Goal: Task Accomplishment & Management: Complete application form

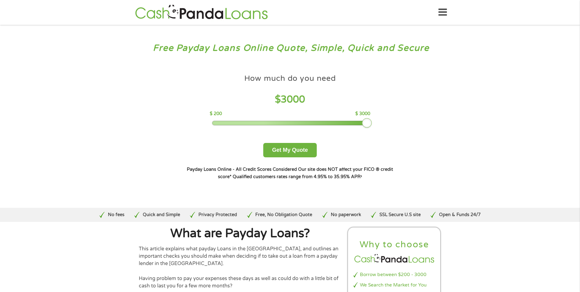
drag, startPoint x: 259, startPoint y: 122, endPoint x: 384, endPoint y: 123, distance: 125.0
click at [384, 123] on div "How much do you need $ 3000 $ 200 $ 3000 Get My Quote" at bounding box center [290, 114] width 214 height 86
click at [297, 152] on button "Get My Quote" at bounding box center [289, 150] width 53 height 14
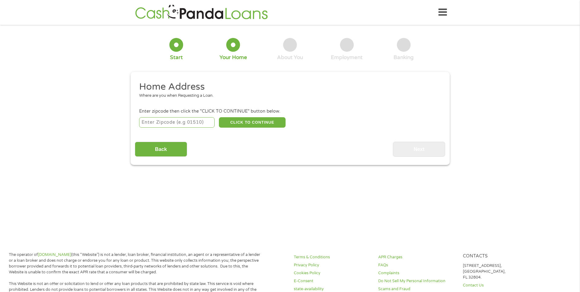
click at [160, 117] on input "number" at bounding box center [176, 122] width 75 height 10
type input "22603"
click at [248, 123] on button "CLICK TO CONTINUE" at bounding box center [252, 122] width 67 height 10
type input "22603"
type input "Winchester"
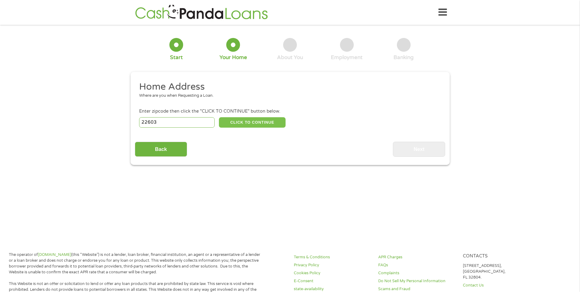
select select "Virginia"
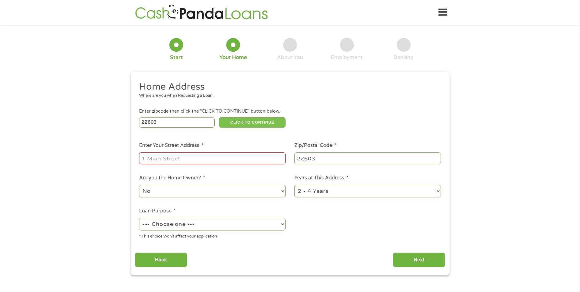
click at [219, 117] on button "CLICK TO CONTINUE" at bounding box center [252, 122] width 67 height 10
click at [177, 157] on input "Enter Your Street Address *" at bounding box center [212, 158] width 146 height 12
type input "1345 DARLINGTON DR"
click at [166, 191] on select "No Yes" at bounding box center [212, 191] width 146 height 13
click at [139, 185] on select "No Yes" at bounding box center [212, 191] width 146 height 13
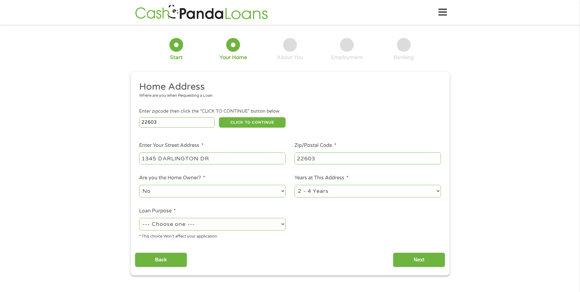
click at [251, 223] on select "--- Choose one --- Pay Bills Debt Consolidation Home Improvement Major Purchase…" at bounding box center [212, 224] width 146 height 13
select select "paybills"
click at [139, 218] on select "--- Choose one --- Pay Bills Debt Consolidation Home Improvement Major Purchase…" at bounding box center [212, 224] width 146 height 13
click at [402, 256] on input "Next" at bounding box center [419, 259] width 52 height 15
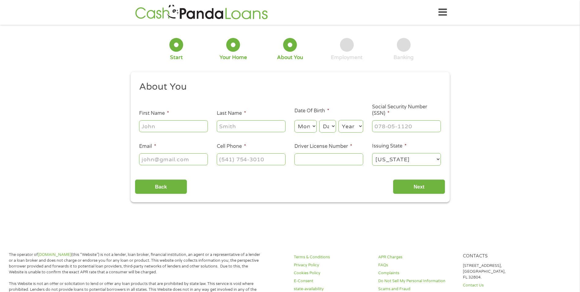
click at [191, 126] on input "First Name *" at bounding box center [173, 126] width 69 height 12
type input "TAMMIE"
type input "LAY"
select select "10"
select select "27"
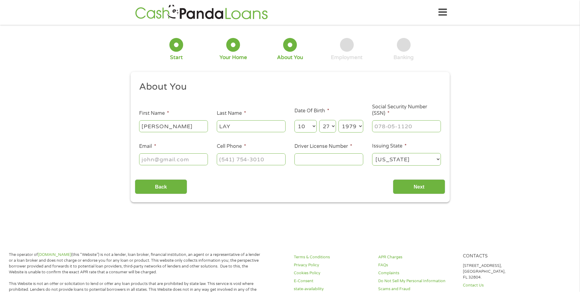
select select "1972"
type input "362-82-2514"
type input "laytam10@gmail.com"
type input "(540) 550-5389"
click at [323, 156] on input "Driver License Number *" at bounding box center [328, 159] width 69 height 12
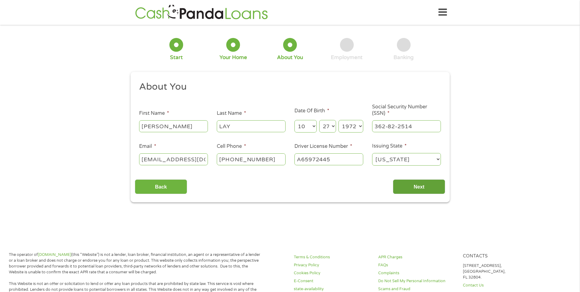
type input "A65972445"
click at [407, 185] on input "Next" at bounding box center [419, 186] width 52 height 15
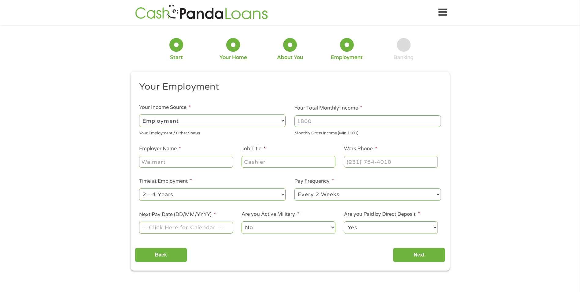
click at [311, 121] on input "Your Total Monthly Income *" at bounding box center [367, 121] width 146 height 12
type input "3000"
click at [202, 160] on input "Employer Name *" at bounding box center [186, 162] width 94 height 12
type input "leesburg sterling family practice"
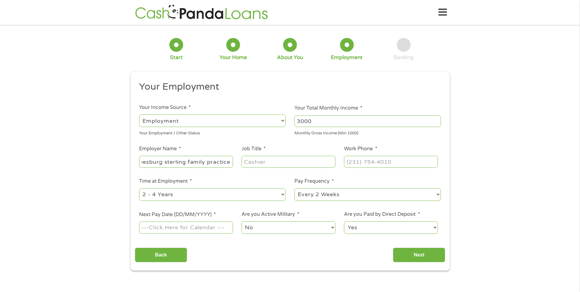
scroll to position [0, 0]
type input "reception"
type input "(703) 777-1612"
click at [232, 194] on select "--- Choose one --- 1 Year or less 1 - 2 Years 2 - 4 Years Over 4 Years" at bounding box center [212, 194] width 146 height 13
select select "12months"
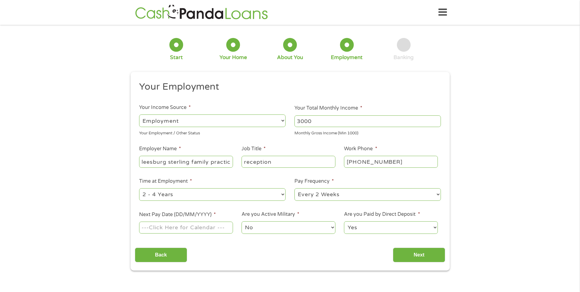
click at [139, 188] on select "--- Choose one --- 1 Year or less 1 - 2 Years 2 - 4 Years Over 4 Years" at bounding box center [212, 194] width 146 height 13
click at [168, 228] on input "Next Pay Date (DD/MM/YYYY) *" at bounding box center [186, 227] width 94 height 12
type input "10/10/2025"
click at [398, 255] on input "Next" at bounding box center [419, 254] width 52 height 15
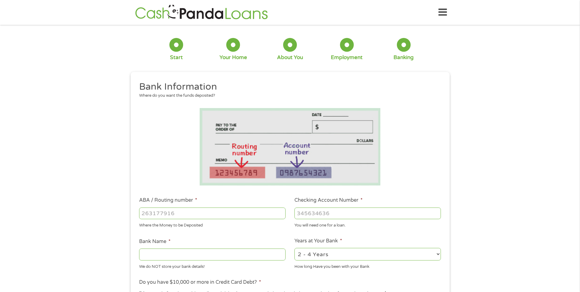
scroll to position [2, 2]
click at [176, 214] on input "ABA / Routing number *" at bounding box center [212, 213] width 146 height 12
click at [175, 215] on input "ABA / Routing number *" at bounding box center [212, 213] width 146 height 12
click at [179, 214] on input "ABA / Routing number *" at bounding box center [212, 213] width 146 height 12
type input "051000017"
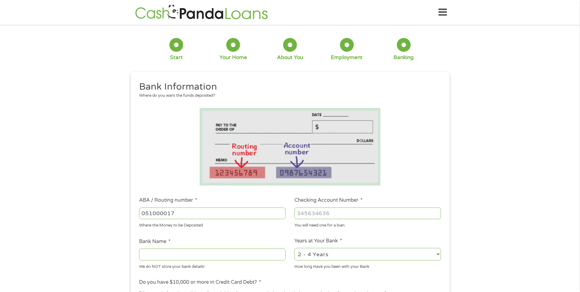
type input "BANK OF AMERICA NA"
type input "051000017"
click at [304, 212] on input "Checking Account Number *" at bounding box center [367, 213] width 146 height 12
type input "435062356448"
click at [343, 253] on select "2 - 4 Years 6 - 12 Months 1 - 2 Years Over 4 Years" at bounding box center [367, 254] width 146 height 13
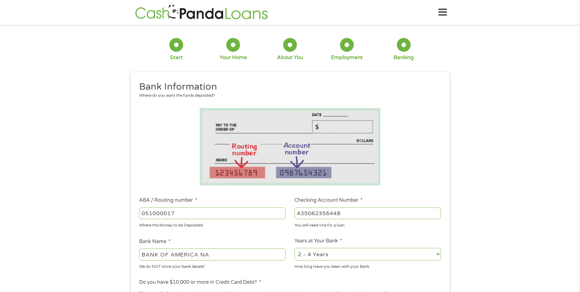
select select "12months"
click at [294, 248] on select "2 - 4 Years 6 - 12 Months 1 - 2 Years Over 4 Years" at bounding box center [367, 254] width 146 height 13
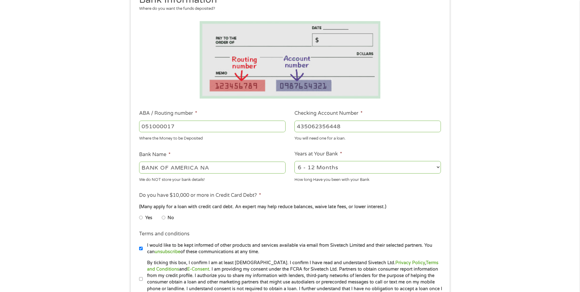
scroll to position [92, 0]
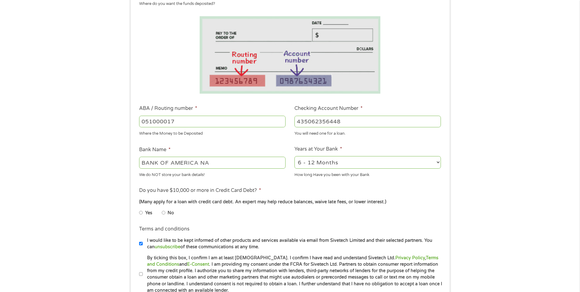
click at [164, 213] on input "No" at bounding box center [164, 212] width 4 height 10
radio input "true"
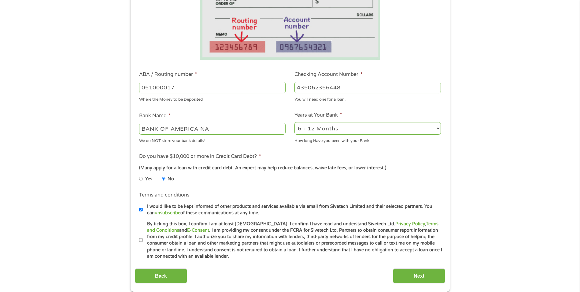
scroll to position [153, 0]
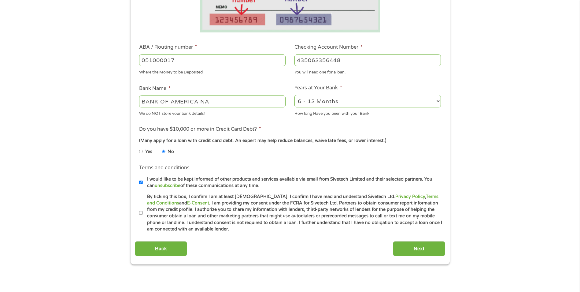
click at [140, 211] on input "By ticking this box, I confirm I am at least 18 years old. I confirm I have rea…" at bounding box center [141, 213] width 4 height 10
checkbox input "true"
click at [427, 247] on input "Next" at bounding box center [419, 248] width 52 height 15
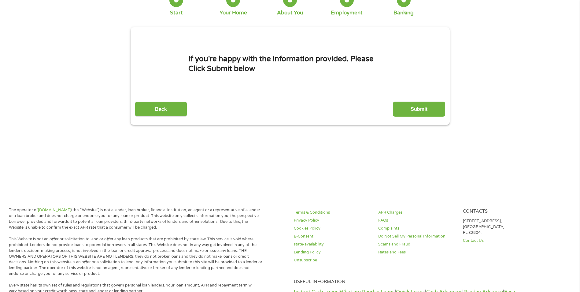
scroll to position [0, 0]
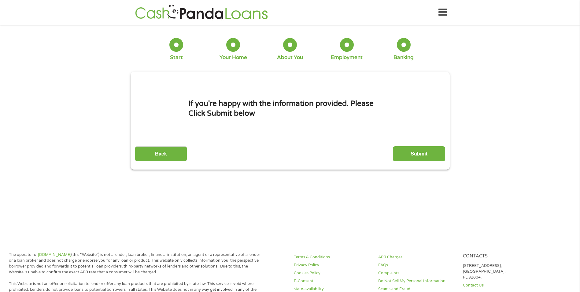
click at [417, 151] on input "Submit" at bounding box center [419, 153] width 52 height 15
